Goal: Transaction & Acquisition: Purchase product/service

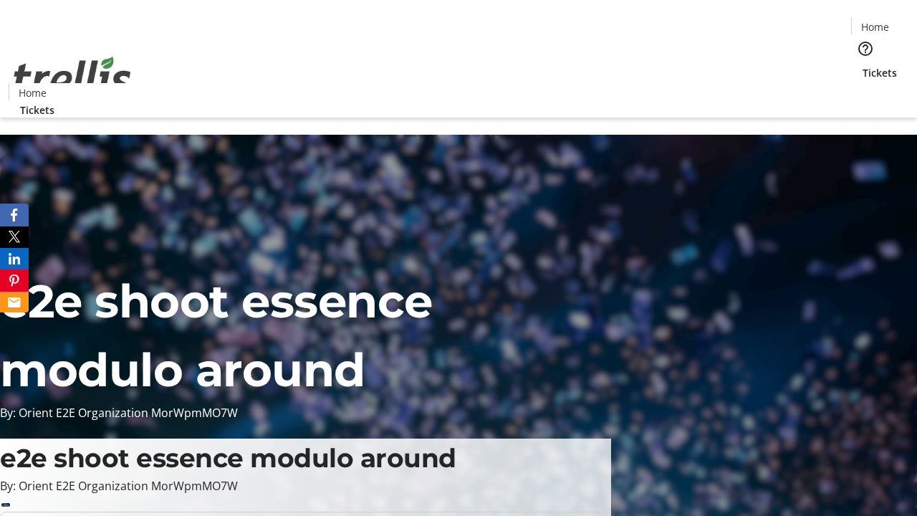
click at [863, 65] on span "Tickets" at bounding box center [880, 72] width 34 height 15
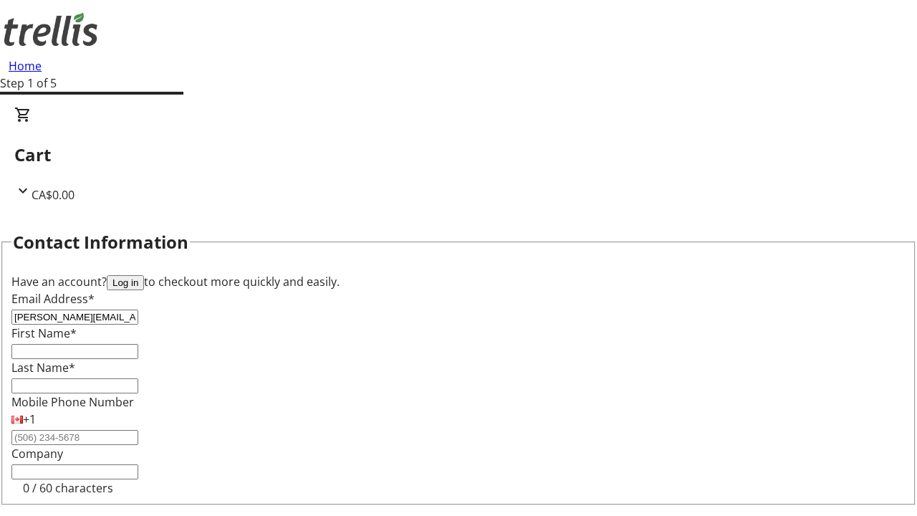
type input "[PERSON_NAME][EMAIL_ADDRESS][DOMAIN_NAME]"
type input "[PERSON_NAME]"
